Goal: Find specific page/section: Find specific page/section

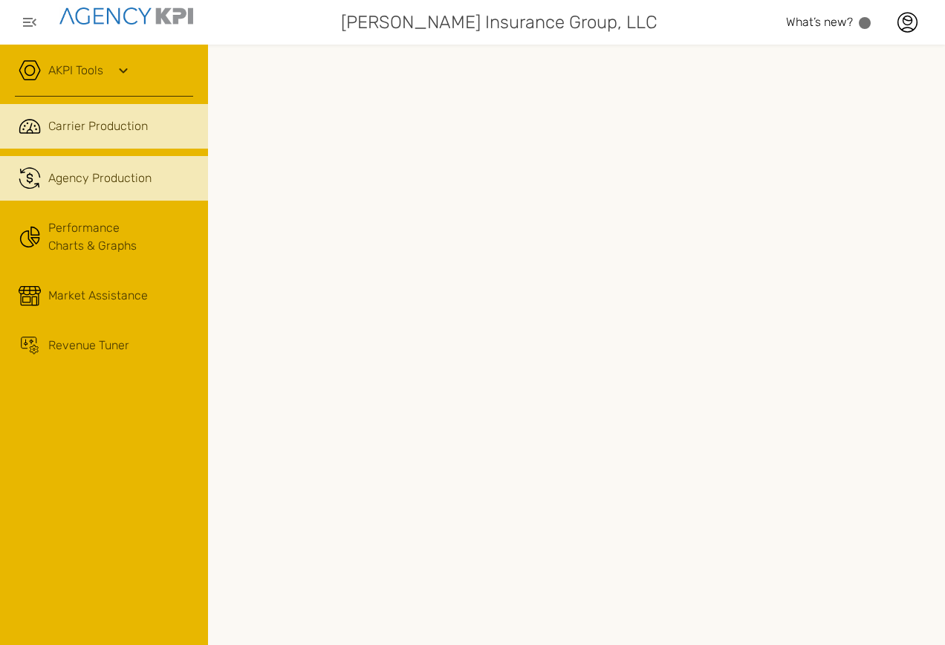
click at [83, 181] on span "Agency Production" at bounding box center [99, 178] width 103 height 18
click at [53, 116] on link ".cls-1{fill:none;stroke:#221f20;stroke-linecap:round;stroke-linejoin:round;stro…" at bounding box center [104, 126] width 208 height 45
click at [70, 180] on span "Agency Production" at bounding box center [99, 178] width 103 height 18
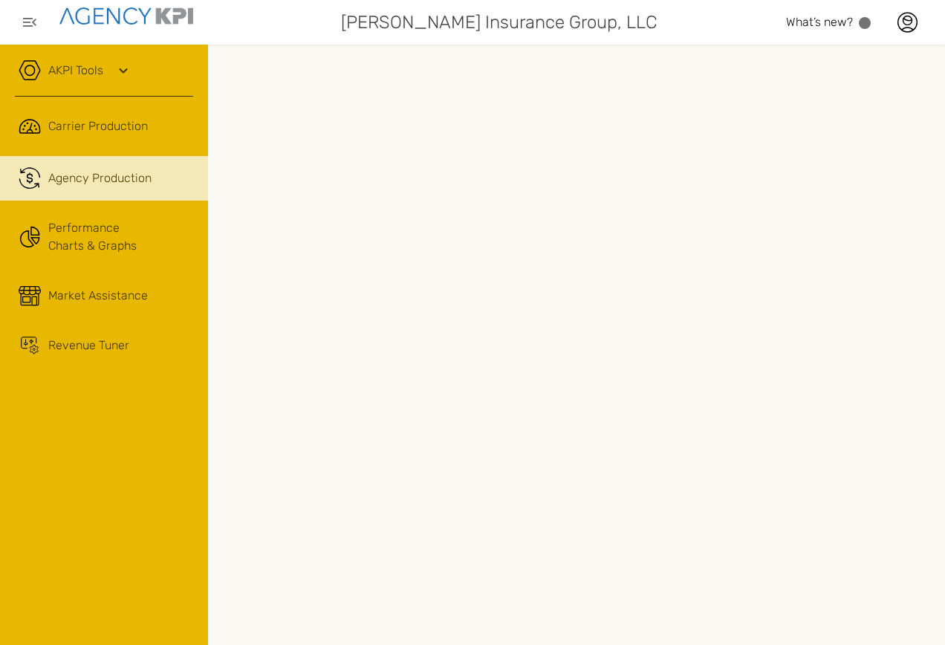
scroll to position [0, 318]
click at [89, 68] on link "AKPI Tools" at bounding box center [75, 71] width 55 height 18
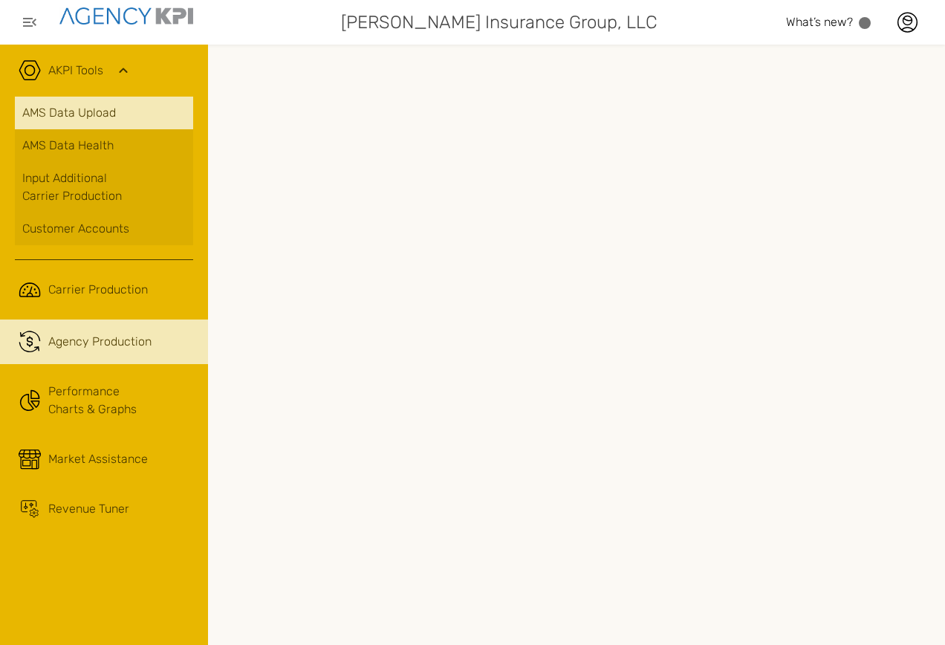
click at [85, 117] on link "AMS Data Upload" at bounding box center [104, 113] width 178 height 33
